Goal: Task Accomplishment & Management: Manage account settings

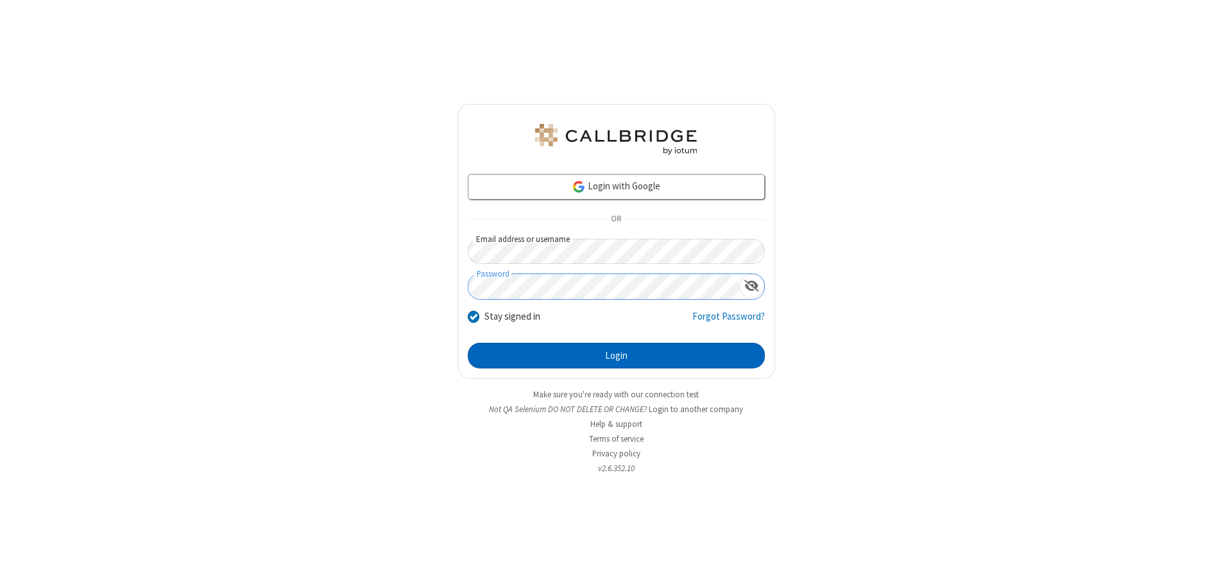
click at [616, 356] on button "Login" at bounding box center [616, 356] width 297 height 26
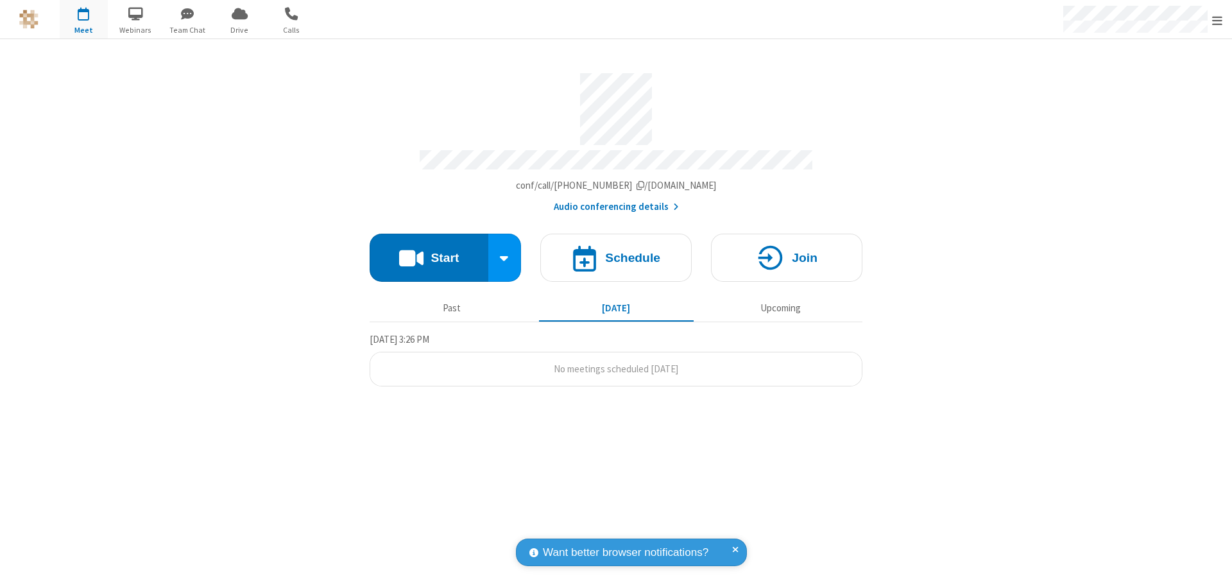
click at [1217, 20] on span "Open menu" at bounding box center [1217, 20] width 10 height 13
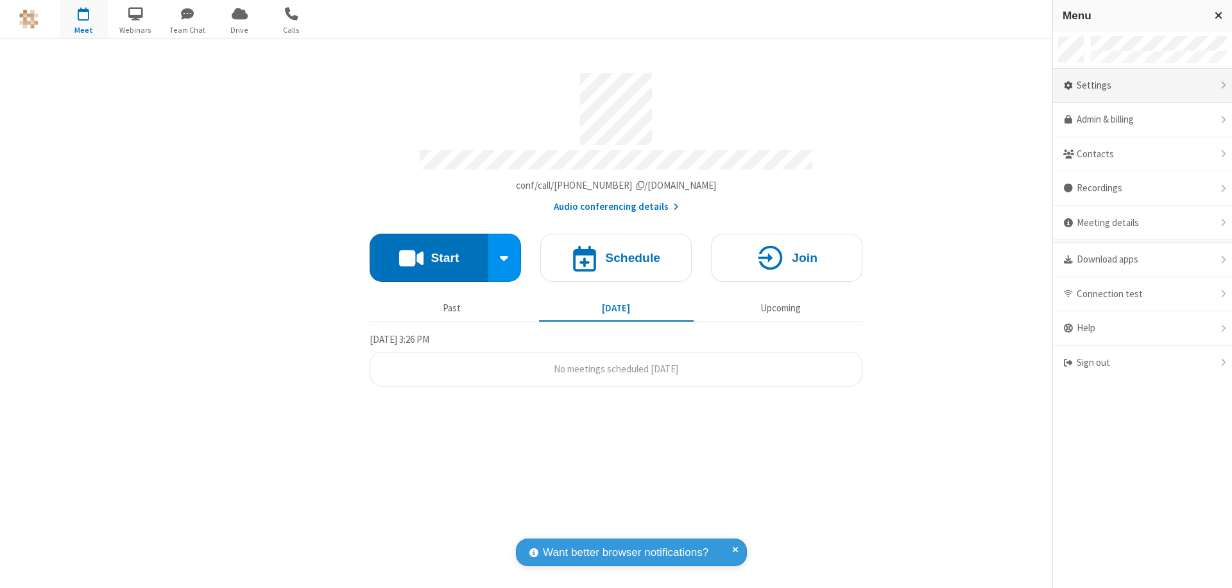
click at [1142, 85] on div "Settings" at bounding box center [1142, 86] width 179 height 35
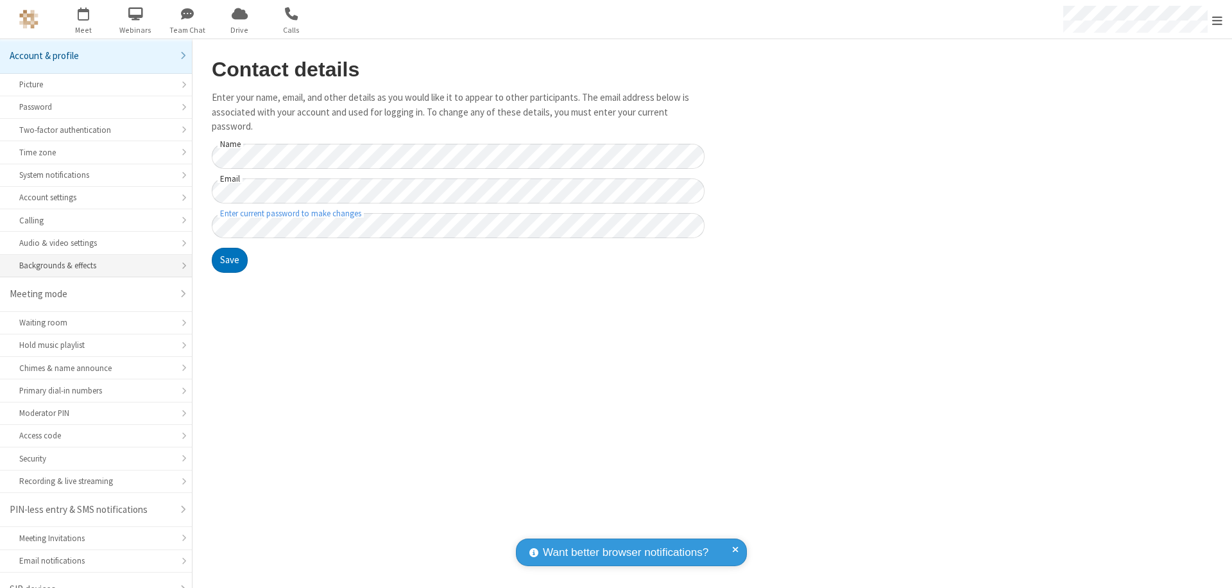
click at [91, 259] on div "Backgrounds & effects" at bounding box center [95, 265] width 153 height 12
